Goal: Task Accomplishment & Management: Complete application form

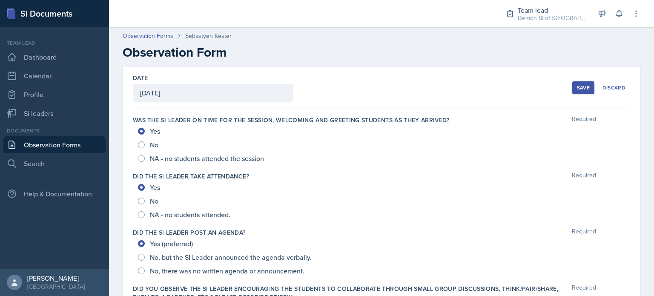
click at [572, 86] on button "Save" at bounding box center [583, 87] width 22 height 13
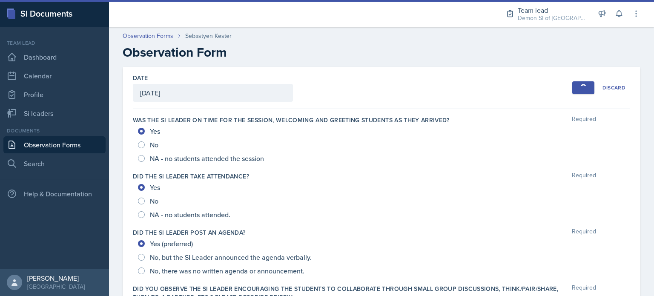
click at [572, 86] on button "Save" at bounding box center [583, 87] width 22 height 13
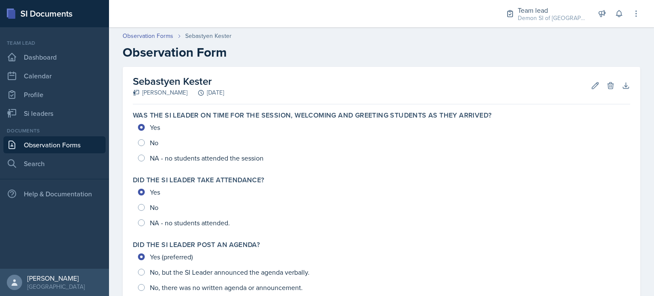
click at [61, 146] on link "Observation Forms" at bounding box center [54, 144] width 102 height 17
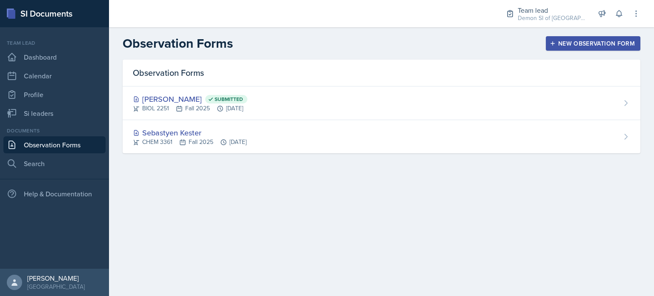
click at [562, 40] on div "New Observation Form" at bounding box center [592, 43] width 83 height 7
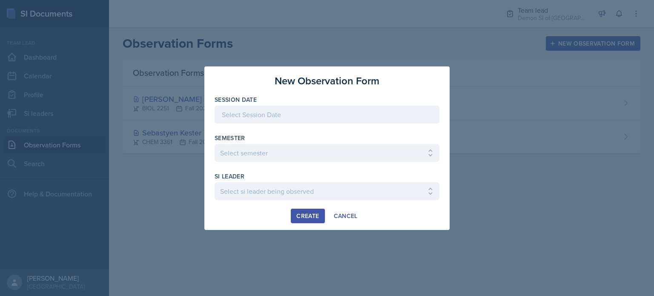
click at [291, 114] on div at bounding box center [326, 115] width 225 height 18
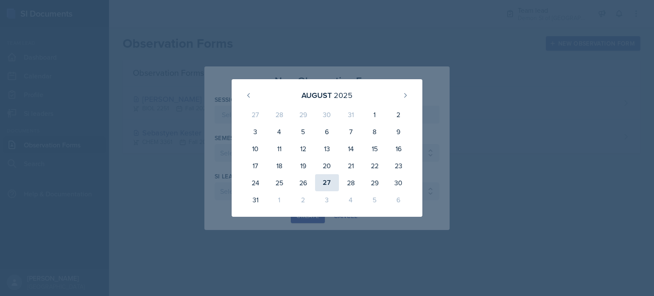
click at [327, 183] on div "27" at bounding box center [327, 182] width 24 height 17
type input "[DATE]"
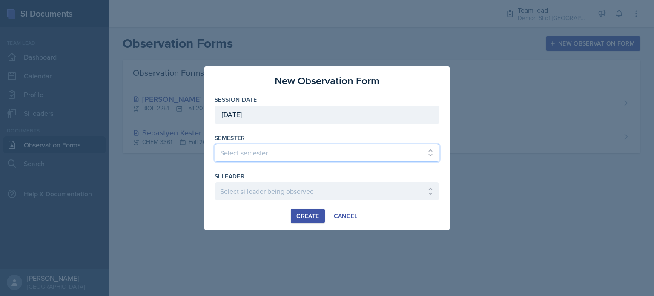
click at [285, 153] on select "Select semester All Spring 2021 Summer 2021 Spring 2022 Fall 2020 Fall 2021 Fal…" at bounding box center [326, 153] width 225 height 18
select select "2bed604d-1099-4043-b1bc-2365e8740244"
click at [214, 144] on select "Select semester All Spring 2021 Summer 2021 Spring 2022 Fall 2020 Fall 2021 Fal…" at bounding box center [326, 153] width 225 height 18
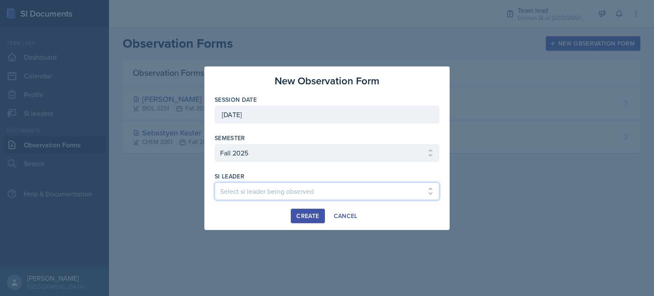
click at [257, 187] on select "Select si leader being observed [PERSON_NAME] / MATH 1190 / Les Mariettables [P…" at bounding box center [326, 191] width 225 height 18
click at [359, 190] on select "Select si leader being observed [PERSON_NAME] / MATH 1190 / Les Mariettables [P…" at bounding box center [326, 191] width 225 height 18
click at [214, 182] on select "Select si leader being observed [PERSON_NAME] / MATH 1190 / Les Mariettables [P…" at bounding box center [326, 191] width 225 height 18
click at [342, 192] on select "Select si leader being observed [PERSON_NAME] / MATH 1190 / Les Mariettables [P…" at bounding box center [326, 191] width 225 height 18
select select "6f863bad-06ee-49e0-92bc-02bc098a6edd"
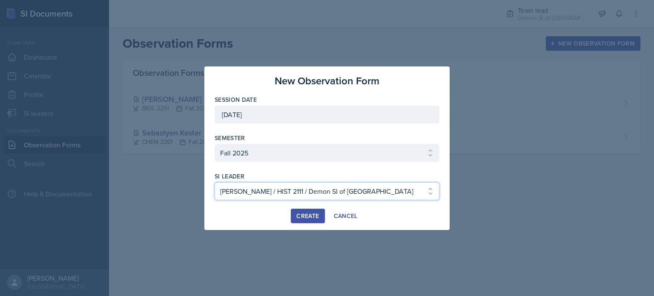
click at [342, 192] on select "Select si leader being observed [PERSON_NAME] / MATH 1190 / Les Mariettables [P…" at bounding box center [326, 191] width 225 height 18
click at [312, 216] on div "Create" at bounding box center [307, 215] width 23 height 7
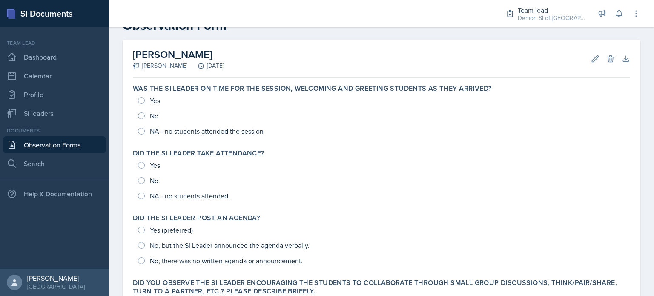
scroll to position [29, 0]
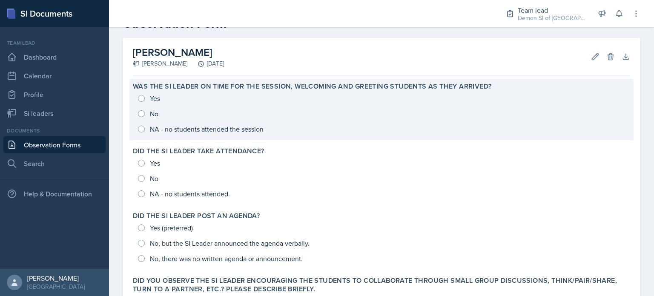
click at [140, 97] on div "Yes No NA - no students attended the session" at bounding box center [381, 114] width 497 height 46
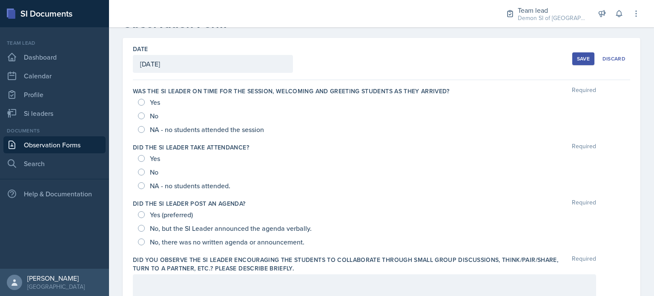
click at [145, 102] on div "Yes" at bounding box center [150, 102] width 24 height 14
click at [141, 102] on input "Yes" at bounding box center [141, 102] width 7 height 7
radio input "true"
click at [141, 102] on input "Yes" at bounding box center [141, 102] width 7 height 7
click at [142, 129] on input "NA - no students attended the session" at bounding box center [141, 129] width 7 height 7
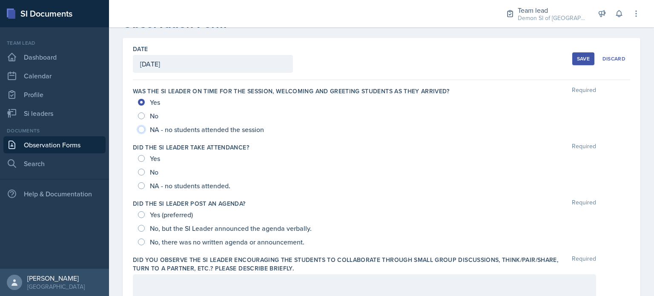
radio input "true"
click at [136, 192] on div "Yes No NA - no students attended." at bounding box center [381, 171] width 497 height 41
click at [139, 185] on input "NA - no students attended." at bounding box center [141, 185] width 7 height 7
radio input "true"
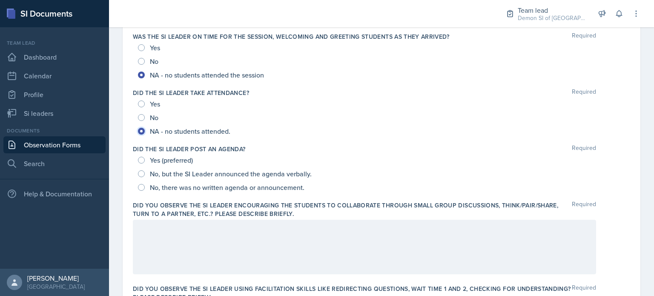
scroll to position [83, 0]
click at [142, 159] on input "Yes (preferred)" at bounding box center [141, 160] width 7 height 7
radio input "true"
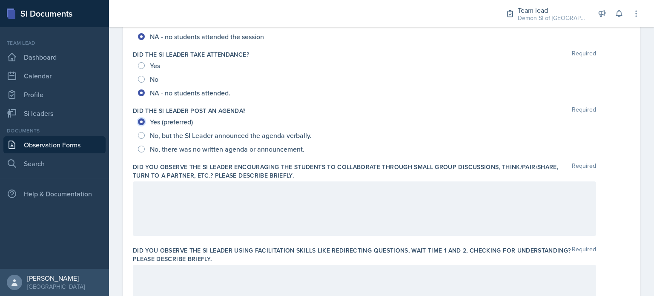
scroll to position [127, 0]
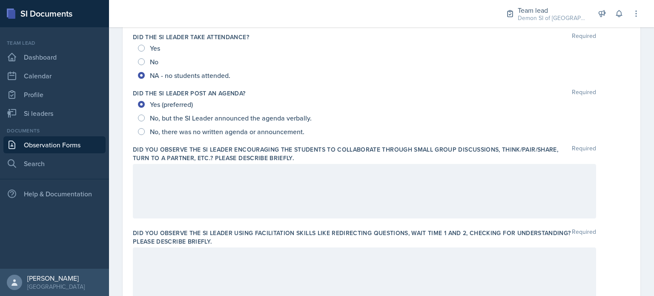
click at [155, 192] on div at bounding box center [364, 191] width 463 height 54
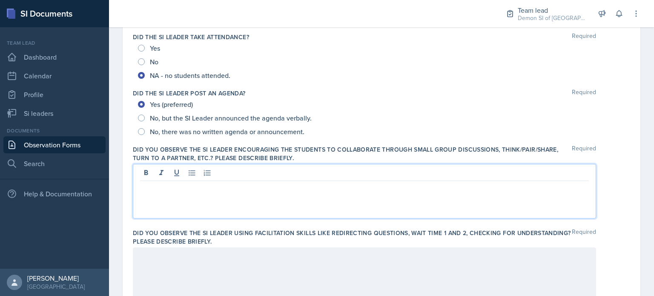
scroll to position [154, 0]
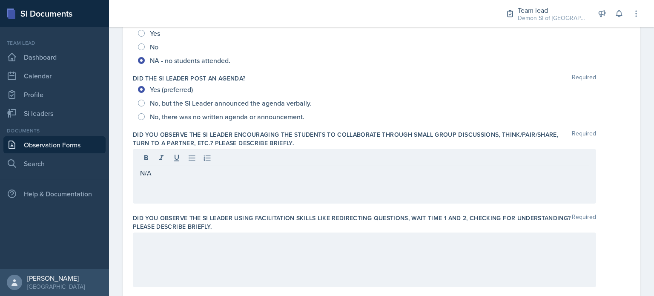
click at [187, 250] on div at bounding box center [364, 259] width 463 height 54
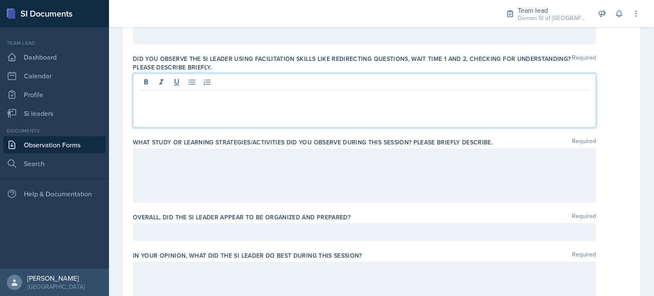
scroll to position [326, 0]
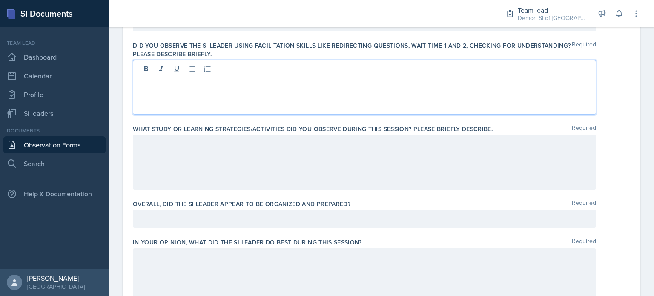
click at [176, 166] on div at bounding box center [364, 162] width 463 height 54
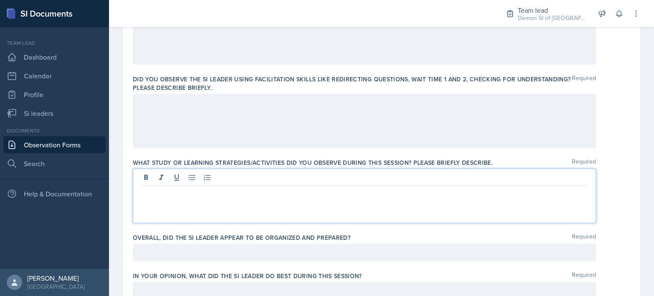
scroll to position [293, 0]
click at [161, 187] on p "He has plans to do small group discussions" at bounding box center [364, 192] width 449 height 10
click at [314, 191] on p "He had plans to do small group discussions" at bounding box center [364, 192] width 449 height 10
